Goal: Task Accomplishment & Management: Manage account settings

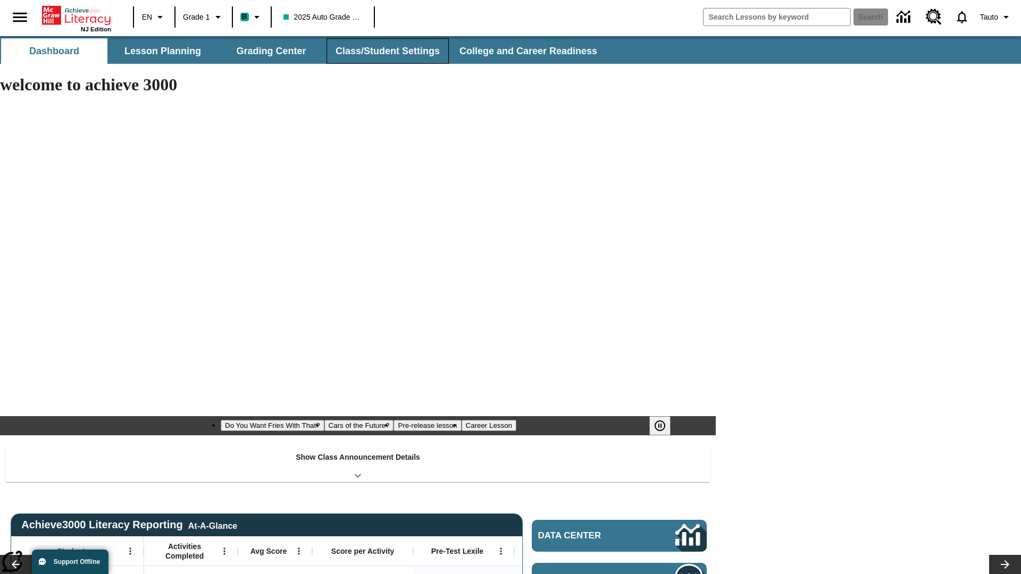
click at [386, 51] on button "Class/Student Settings" at bounding box center [388, 51] width 122 height 26
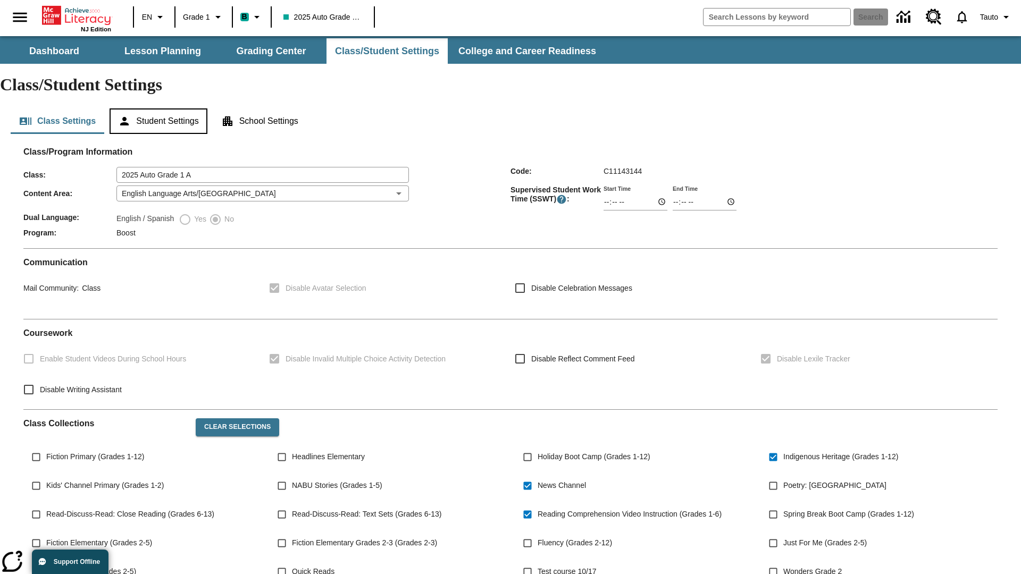
click at [160, 109] on button "Student Settings" at bounding box center [158, 122] width 97 height 26
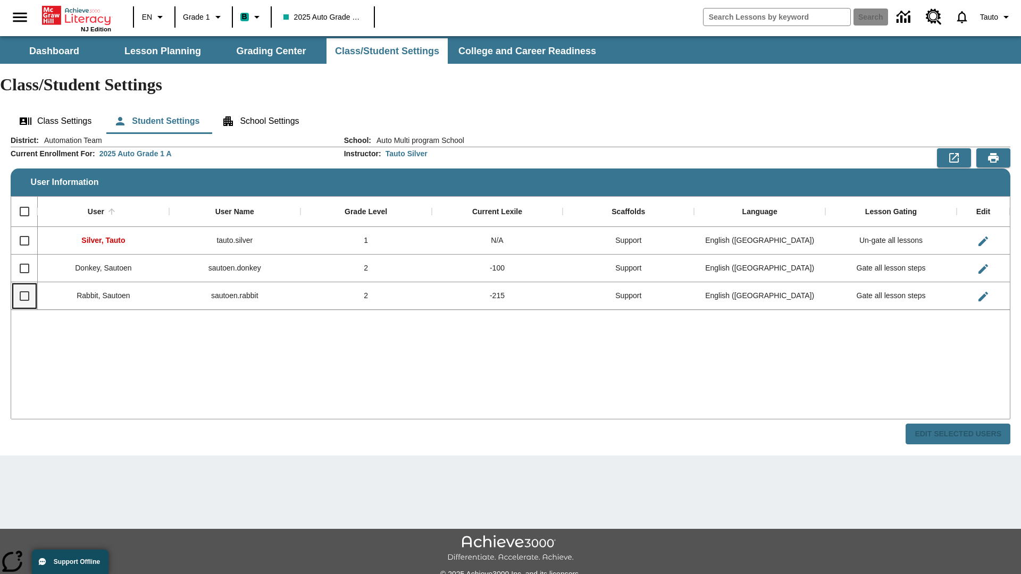
click at [24, 285] on input "Select row" at bounding box center [24, 296] width 22 height 22
checkbox input "true"
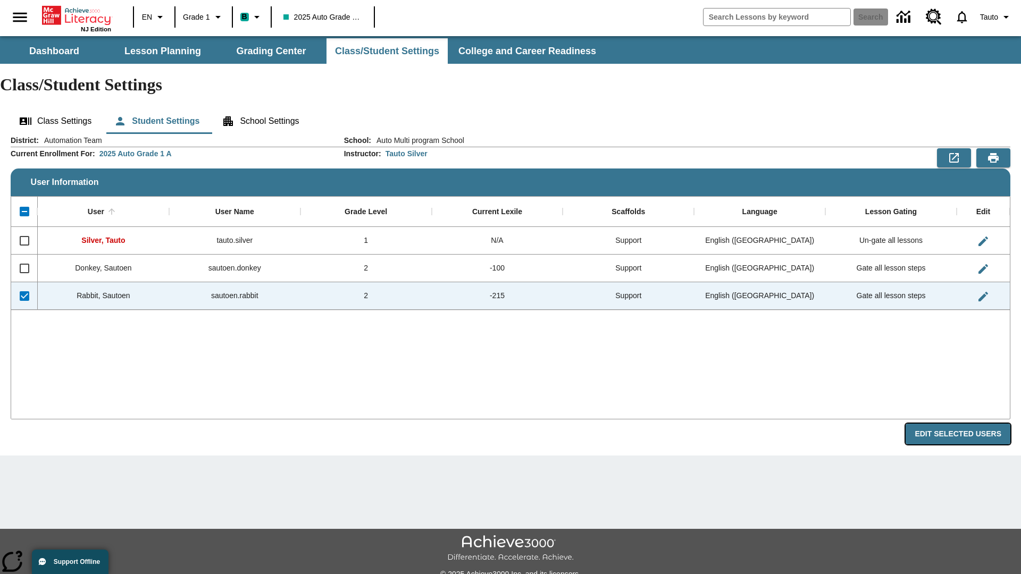
click at [962, 424] on button "Edit Selected Users" at bounding box center [958, 434] width 105 height 21
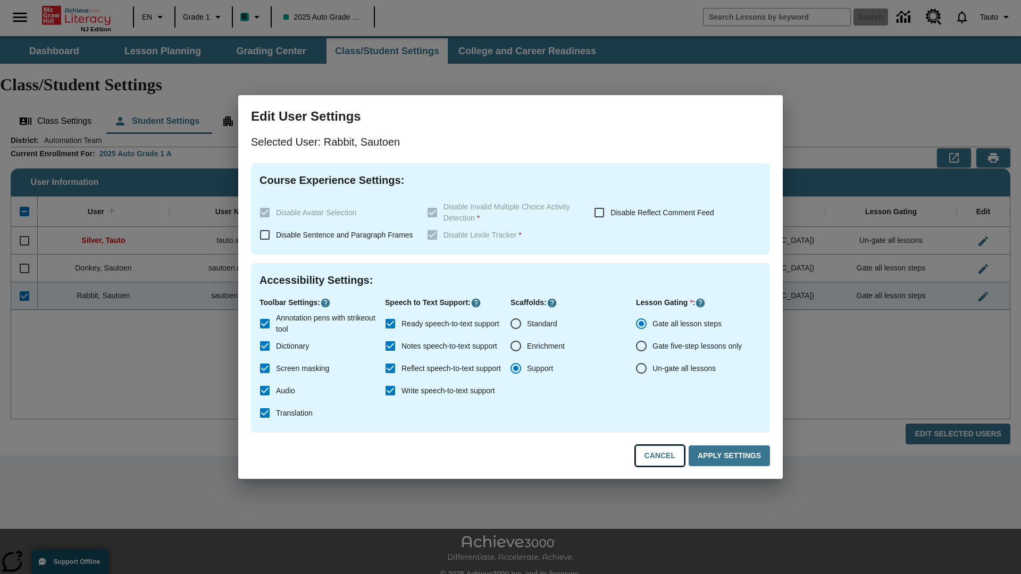
click at [665, 456] on button "Cancel" at bounding box center [660, 456] width 49 height 21
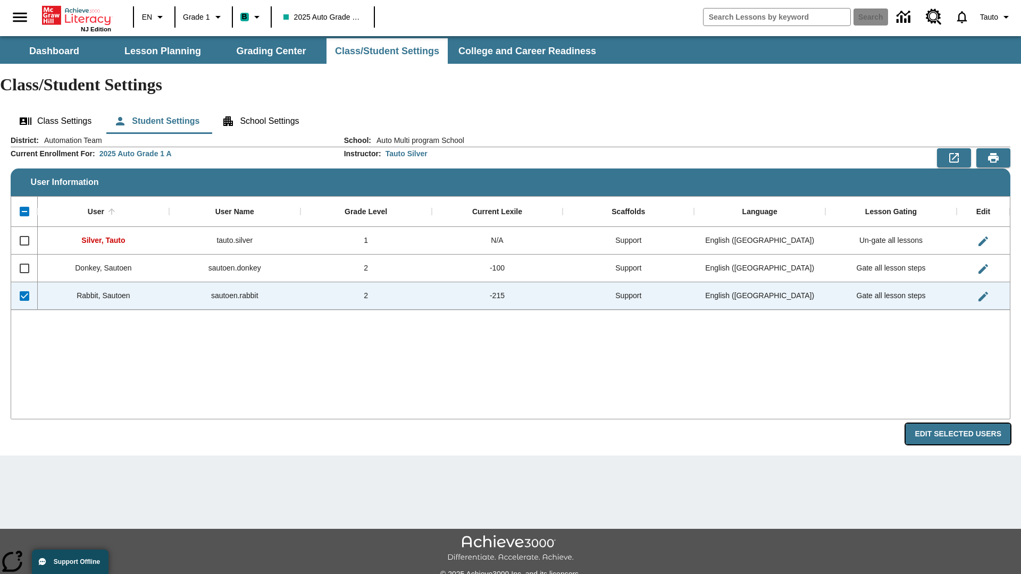
click at [962, 424] on button "Edit Selected Users" at bounding box center [958, 434] width 105 height 21
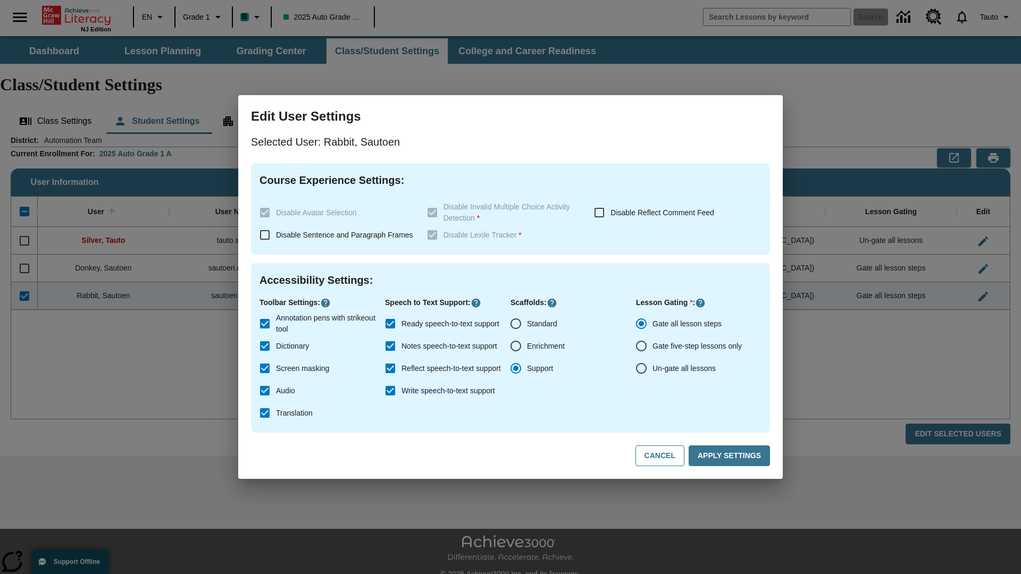
click at [390, 324] on input "Ready speech-to-text support" at bounding box center [390, 324] width 22 height 22
checkbox input "false"
click at [731, 456] on button "Apply Settings" at bounding box center [729, 456] width 81 height 21
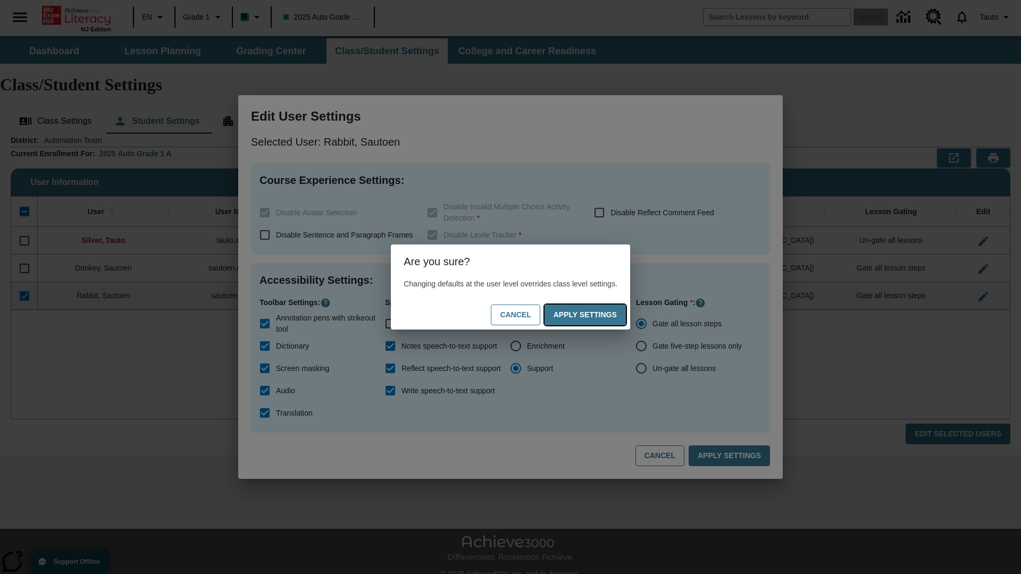
click at [596, 315] on button "Apply Settings" at bounding box center [585, 315] width 81 height 21
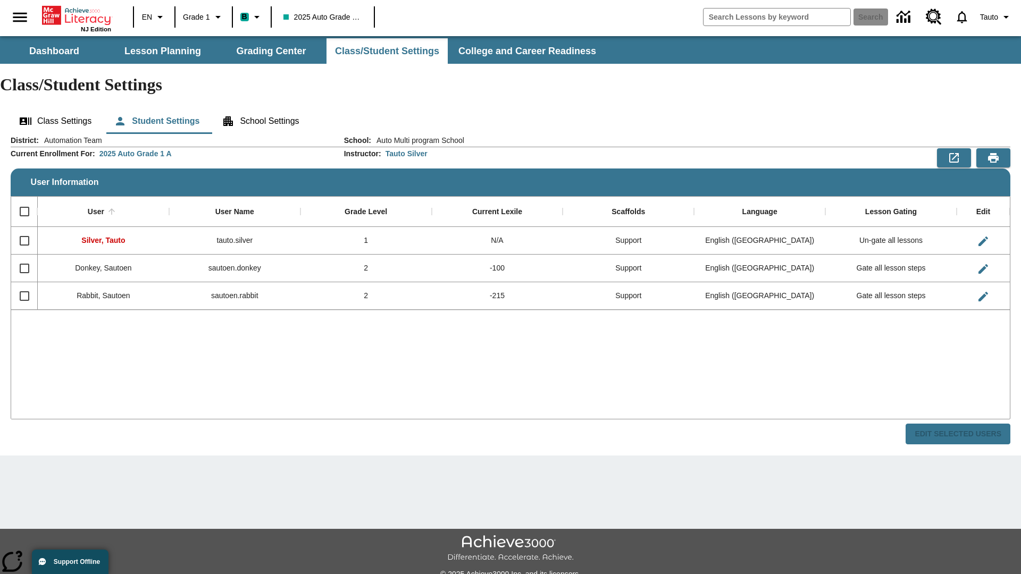
checkbox input "false"
click at [24, 285] on input "Select row" at bounding box center [24, 296] width 22 height 22
checkbox input "true"
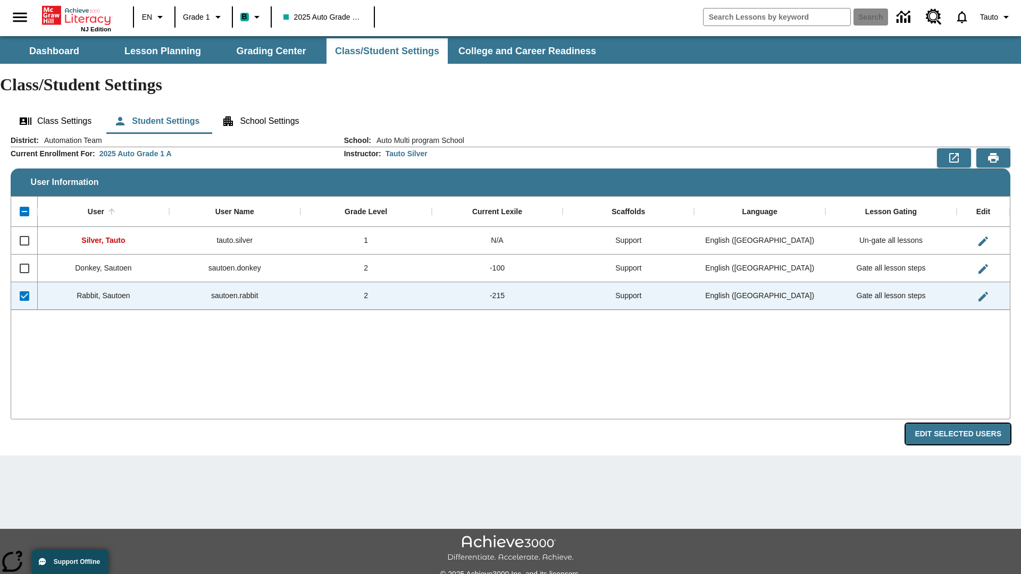
click at [962, 424] on button "Edit Selected Users" at bounding box center [958, 434] width 105 height 21
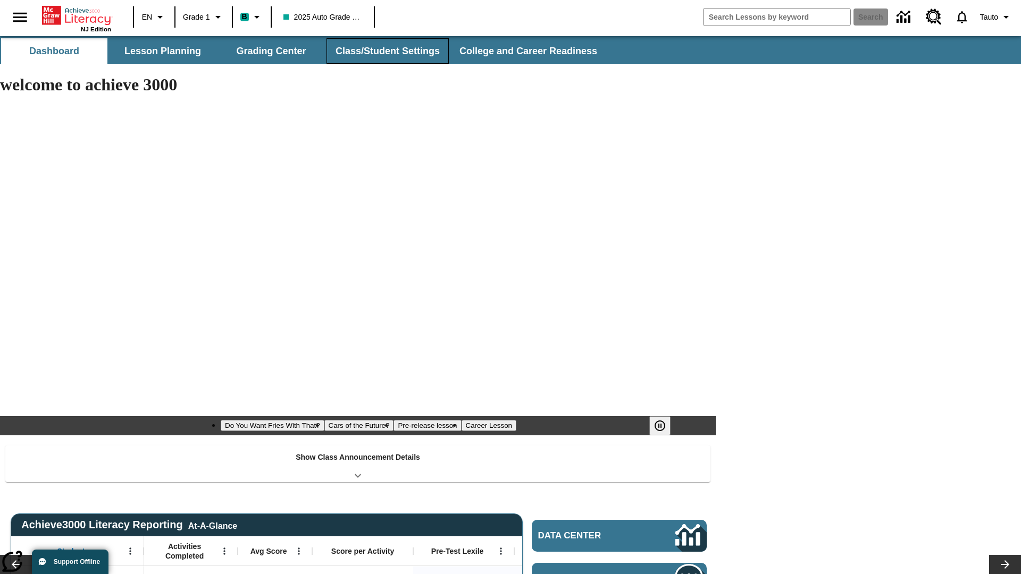
click at [386, 51] on button "Class/Student Settings" at bounding box center [388, 51] width 122 height 26
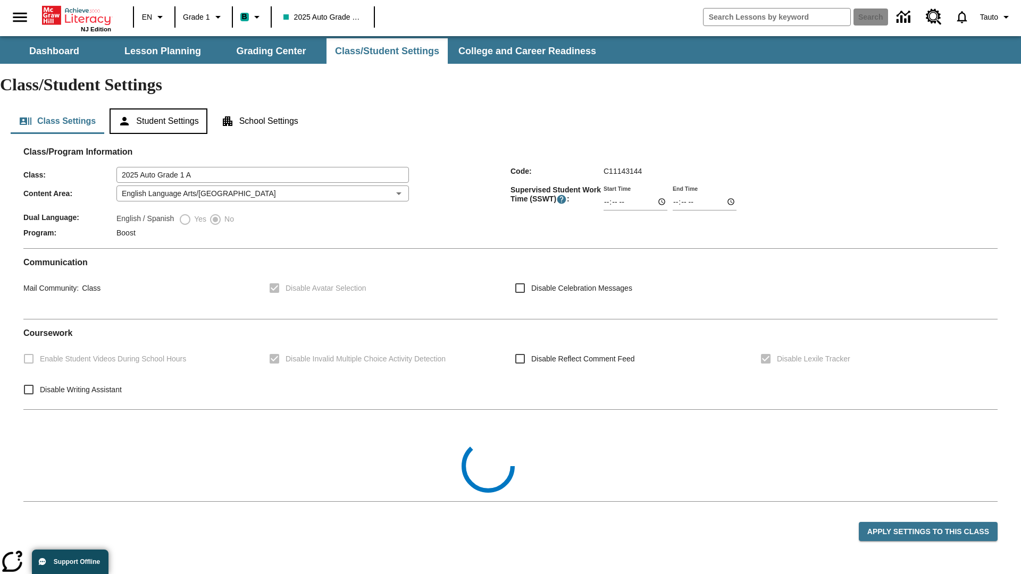
click at [160, 109] on button "Student Settings" at bounding box center [158, 122] width 97 height 26
